Goal: Check status

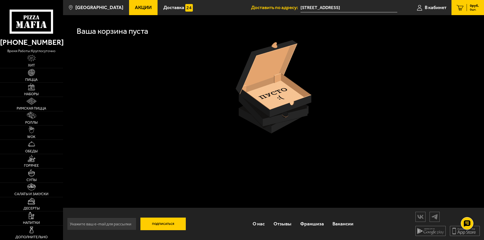
click at [39, 20] on icon at bounding box center [32, 22] width 44 height 24
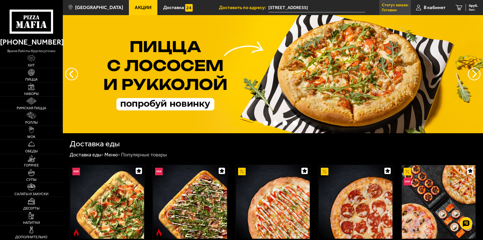
click at [399, 8] on link "Статус заказа: Готовим" at bounding box center [395, 7] width 32 height 15
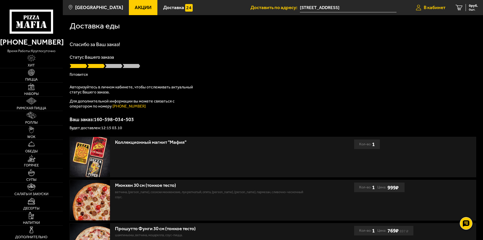
click at [439, 9] on span "В кабинет" at bounding box center [434, 7] width 22 height 5
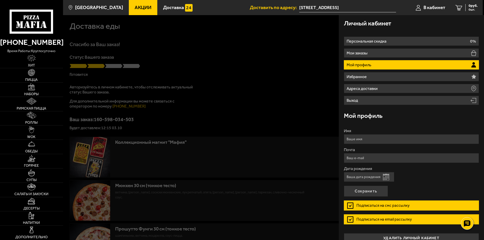
click at [299, 128] on div at bounding box center [305, 135] width 484 height 240
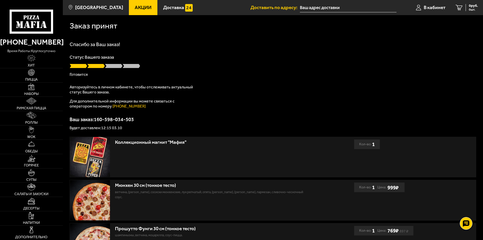
click at [313, 105] on div "Спасибо за Ваш заказ! Статус Вашего заказа Готовится Авторизуйтесь в личном каб…" at bounding box center [273, 86] width 406 height 88
type input "[STREET_ADDRESS]"
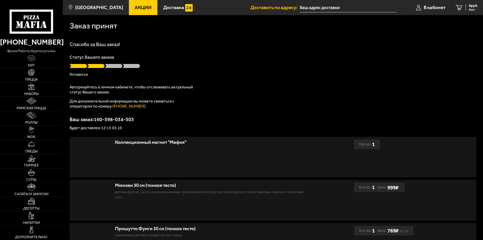
type input "[STREET_ADDRESS]"
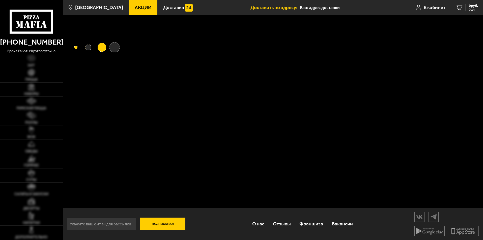
type input "[STREET_ADDRESS]"
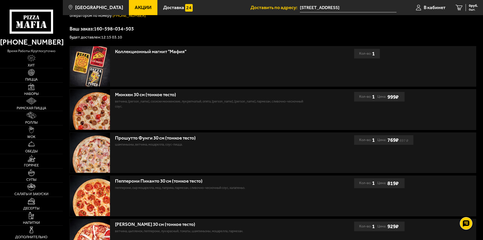
scroll to position [80, 0]
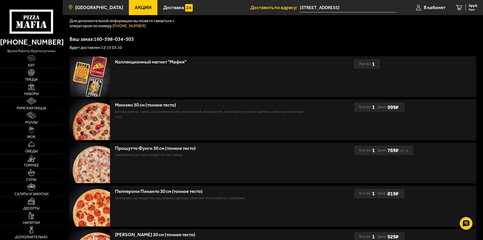
click at [92, 8] on span "[GEOGRAPHIC_DATA]" at bounding box center [99, 7] width 48 height 5
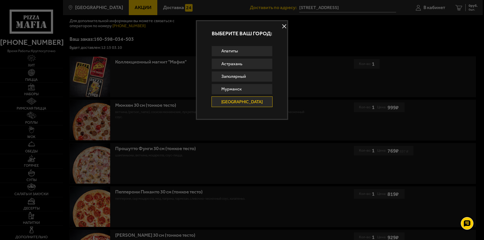
click at [281, 24] on button at bounding box center [285, 27] width 8 height 8
